Goal: Entertainment & Leisure: Consume media (video, audio)

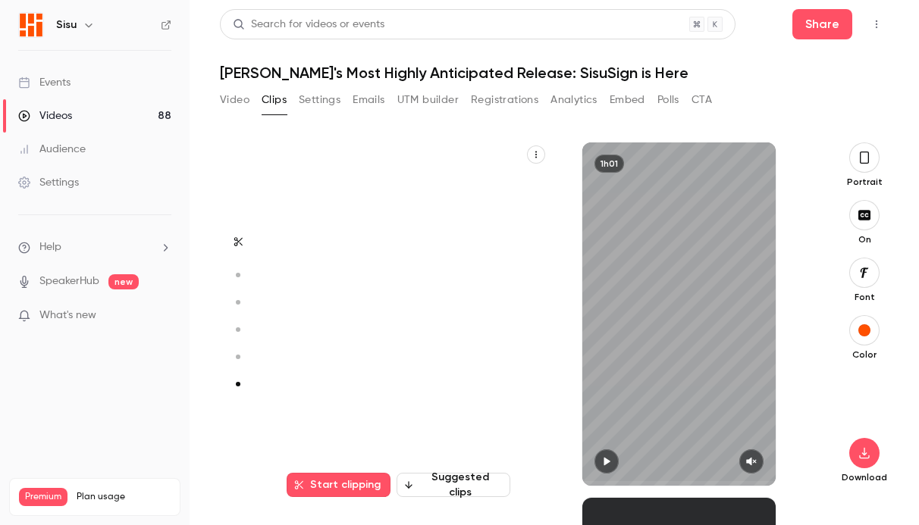
scroll to position [1753, 0]
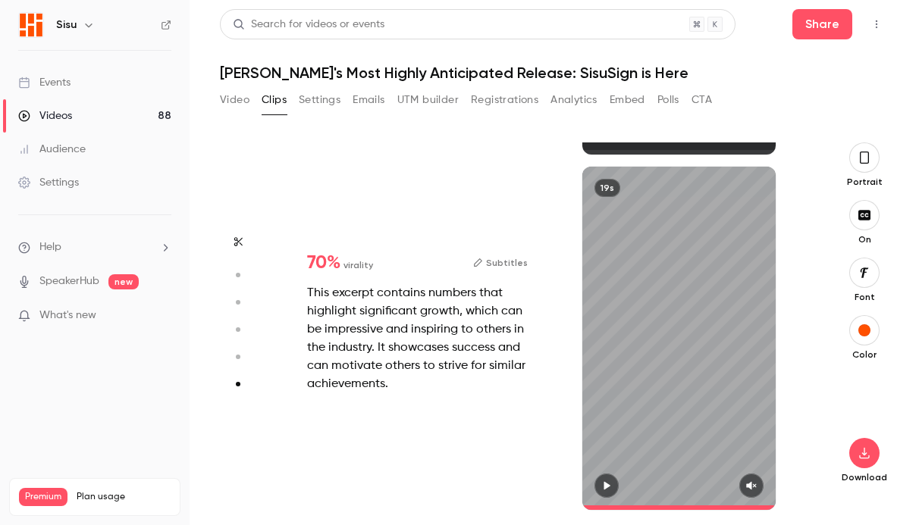
click at [76, 113] on link "Videos 88" at bounding box center [94, 115] width 189 height 33
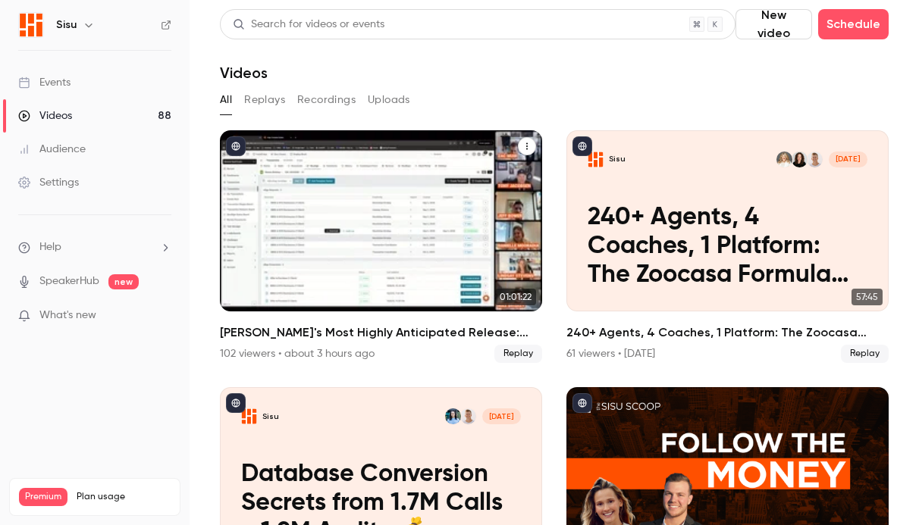
click at [513, 353] on span "Replay" at bounding box center [518, 354] width 48 height 18
